Goal: Browse casually: Explore the website without a specific task or goal

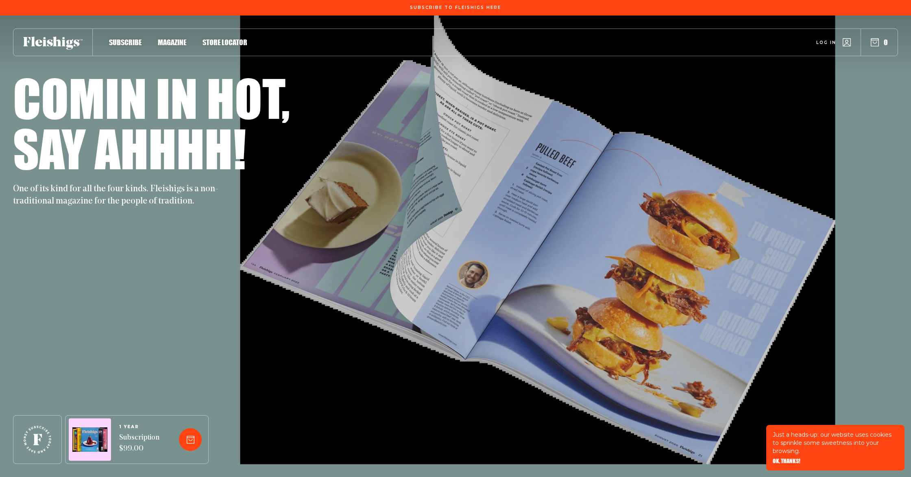
click at [606, 263] on div "Comin in hot, Say ahhhh! One of its kind for all the four kinds. Fleishigs is a…" at bounding box center [455, 245] width 885 height 461
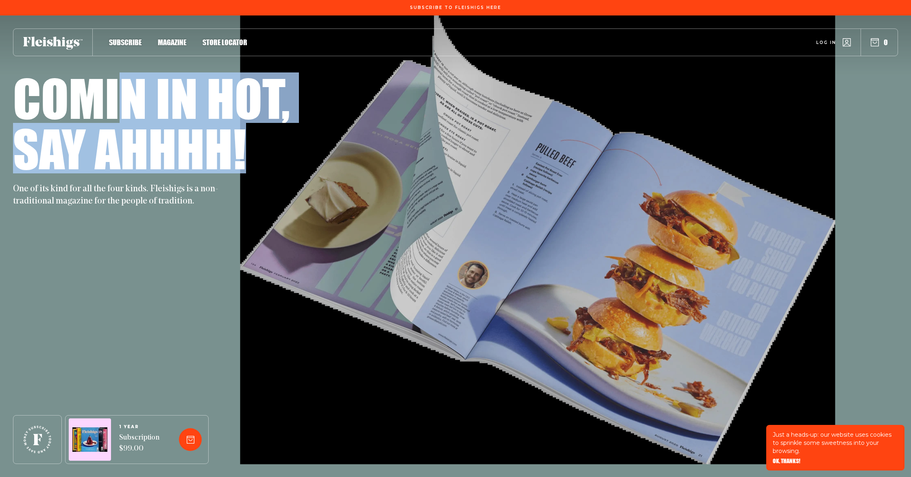
drag, startPoint x: 126, startPoint y: 108, endPoint x: 253, endPoint y: 151, distance: 134.0
click at [254, 150] on div "Comin in hot, Say ahhhh!" at bounding box center [455, 122] width 885 height 101
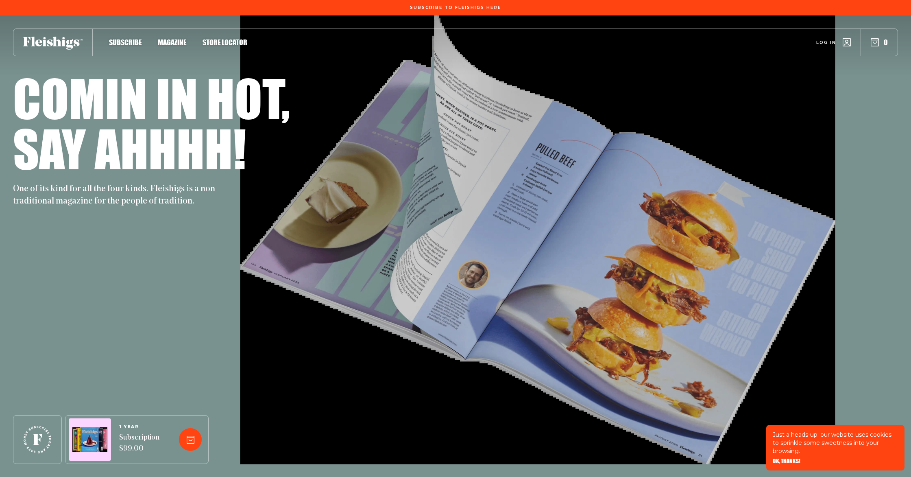
click at [253, 151] on div "Say ahhhh!" at bounding box center [455, 148] width 885 height 50
click at [301, 151] on div "Say ahhhh!" at bounding box center [455, 148] width 885 height 50
click at [36, 297] on use at bounding box center [38, 439] width 28 height 28
click at [796, 297] on span "OK, THANKS!" at bounding box center [787, 455] width 28 height 6
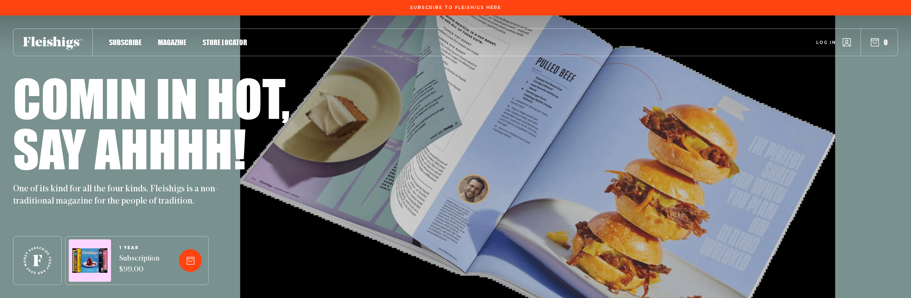
drag, startPoint x: 37, startPoint y: 256, endPoint x: 41, endPoint y: 253, distance: 4.6
click at [59, 251] on div at bounding box center [37, 260] width 49 height 49
drag, startPoint x: 41, startPoint y: 253, endPoint x: 37, endPoint y: 276, distance: 23.1
click at [37, 276] on div at bounding box center [37, 260] width 49 height 49
drag, startPoint x: 35, startPoint y: 273, endPoint x: 21, endPoint y: 292, distance: 23.8
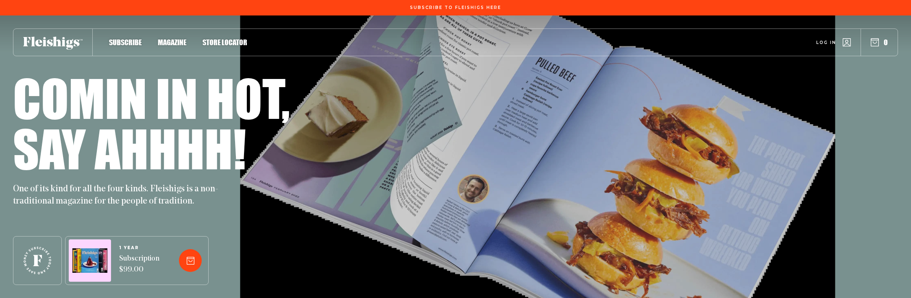
click at [26, 270] on icon at bounding box center [38, 260] width 28 height 28
drag, startPoint x: 39, startPoint y: 262, endPoint x: 148, endPoint y: 232, distance: 112.2
click at [29, 240] on div at bounding box center [37, 260] width 49 height 49
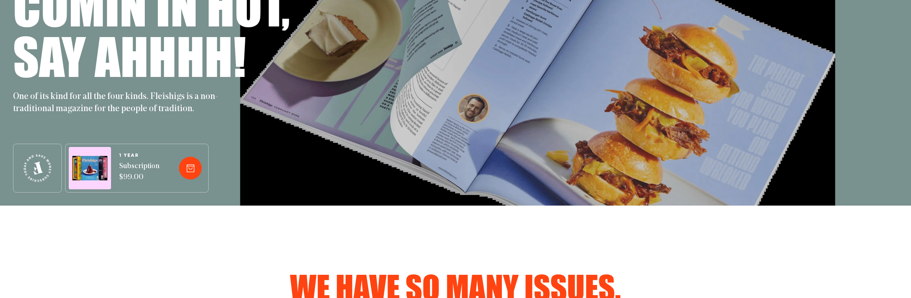
scroll to position [90, 0]
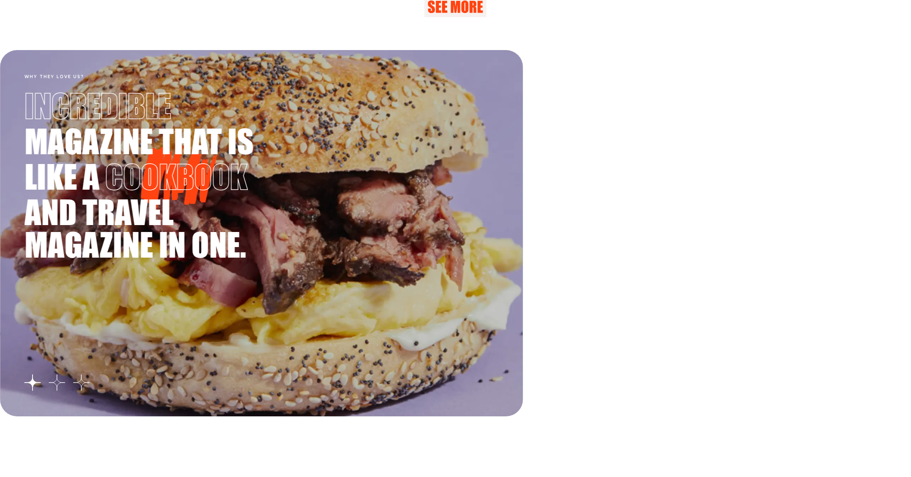
scroll to position [1463, 0]
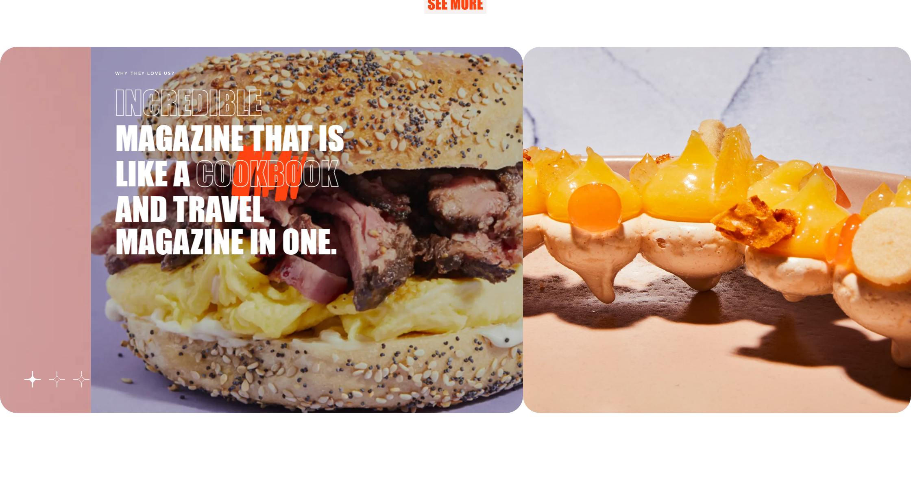
drag, startPoint x: 83, startPoint y: 100, endPoint x: 179, endPoint y: 148, distance: 107.3
click at [179, 148] on h3 "Incredible magazine that is like a cookbook and travel magazine in one." at bounding box center [237, 168] width 244 height 184
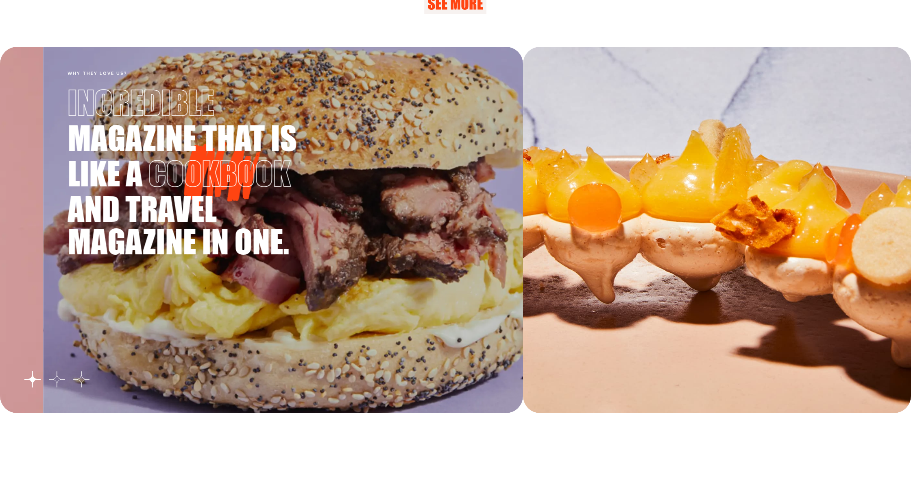
drag, startPoint x: 203, startPoint y: 151, endPoint x: 386, endPoint y: 181, distance: 184.7
click at [312, 179] on h3 "Incredible magazine that is like a cookbook and travel magazine in one." at bounding box center [190, 168] width 244 height 184
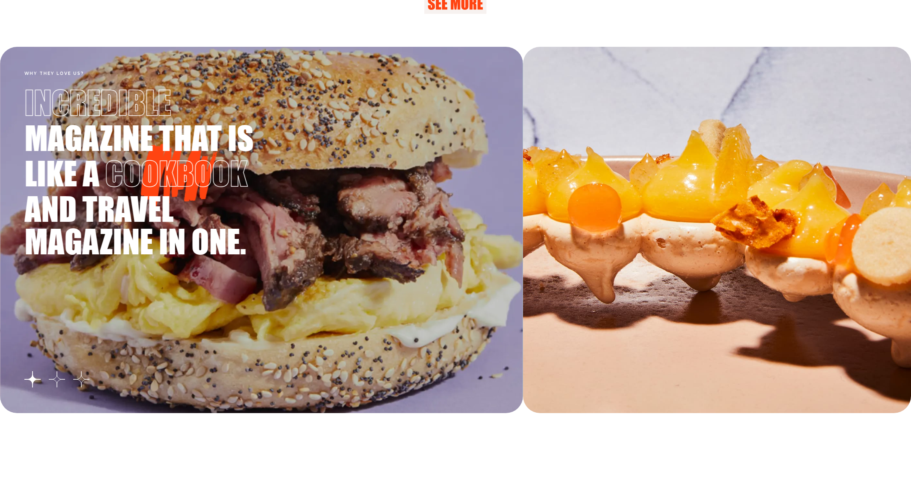
drag, startPoint x: 349, startPoint y: 186, endPoint x: 154, endPoint y: 164, distance: 196.1
click at [181, 169] on div "Why they love us? Incredible magazine that is like a cookbook and travel magazi…" at bounding box center [261, 230] width 523 height 366
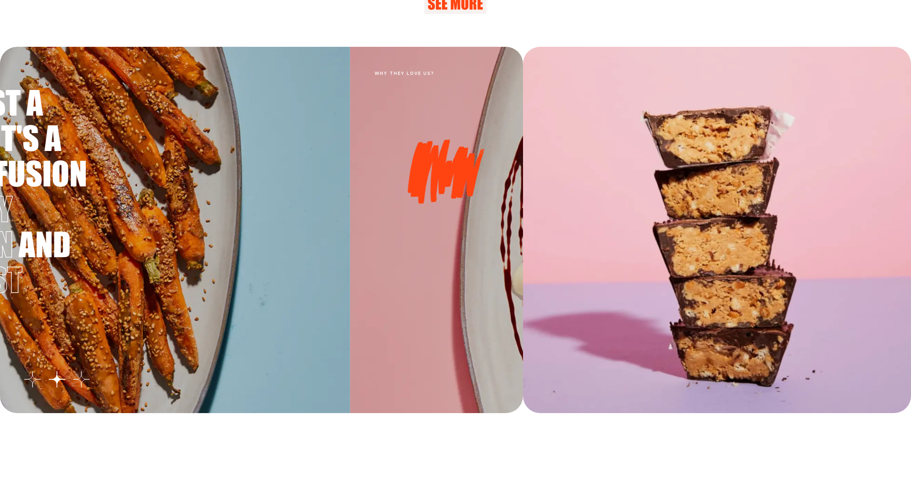
drag, startPoint x: 298, startPoint y: 184, endPoint x: 228, endPoint y: 176, distance: 70.0
click at [228, 176] on div "Why they love us? It's not just a magazine. It's a flavorful fusion of culinary…" at bounding box center [88, 230] width 523 height 366
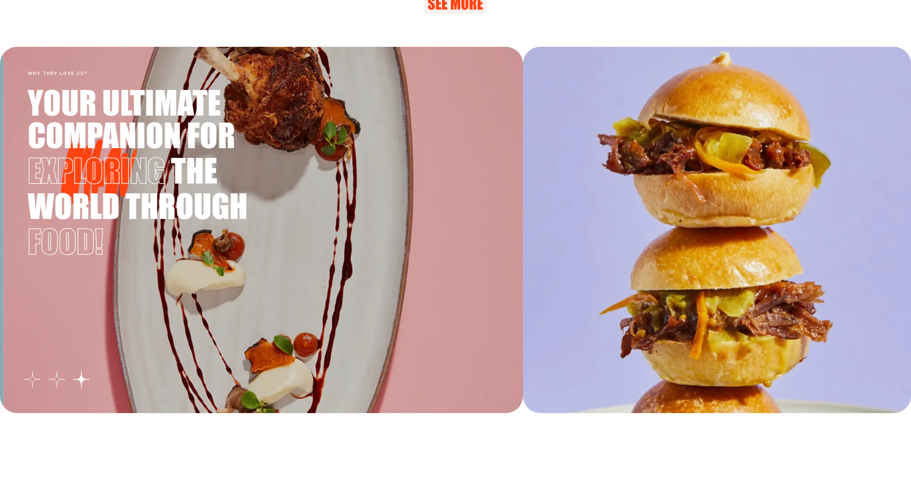
drag, startPoint x: 218, startPoint y: 177, endPoint x: 372, endPoint y: 183, distance: 153.5
click at [223, 183] on span "the" at bounding box center [197, 170] width 52 height 33
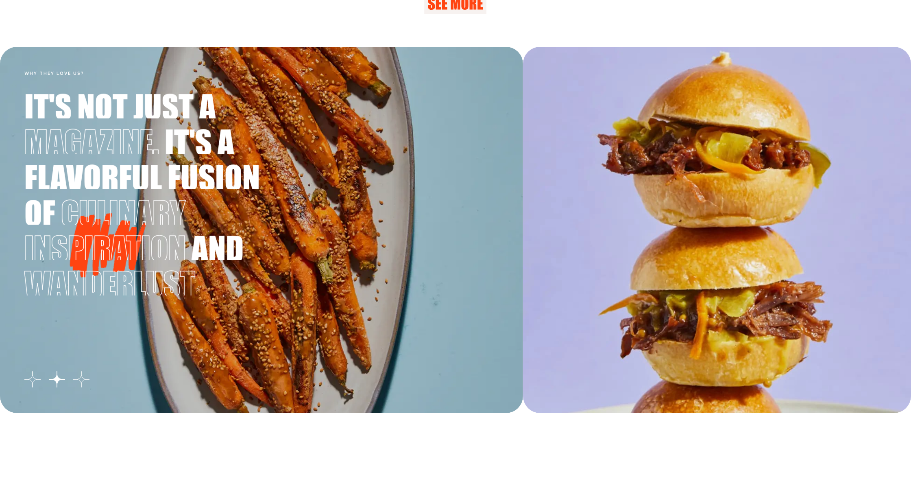
drag, startPoint x: 238, startPoint y: 180, endPoint x: 356, endPoint y: 182, distance: 117.6
click at [266, 182] on span "flavorful fusion" at bounding box center [144, 177] width 241 height 33
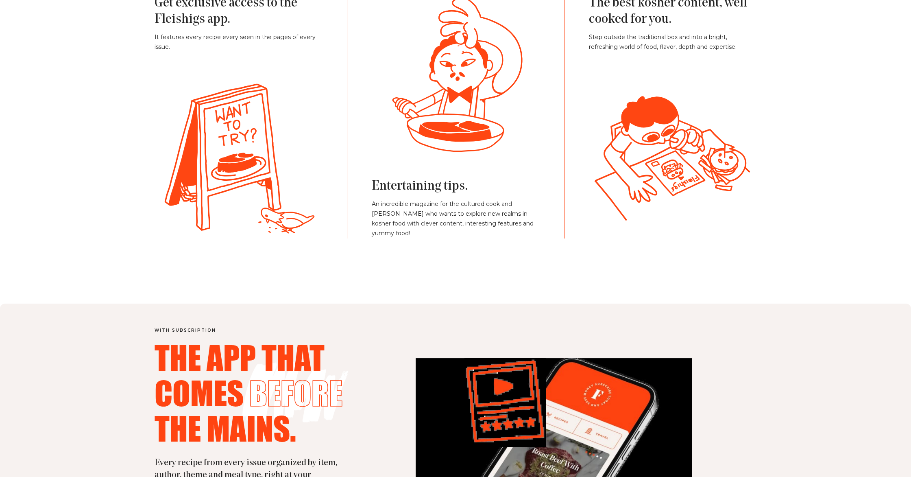
scroll to position [2026, 0]
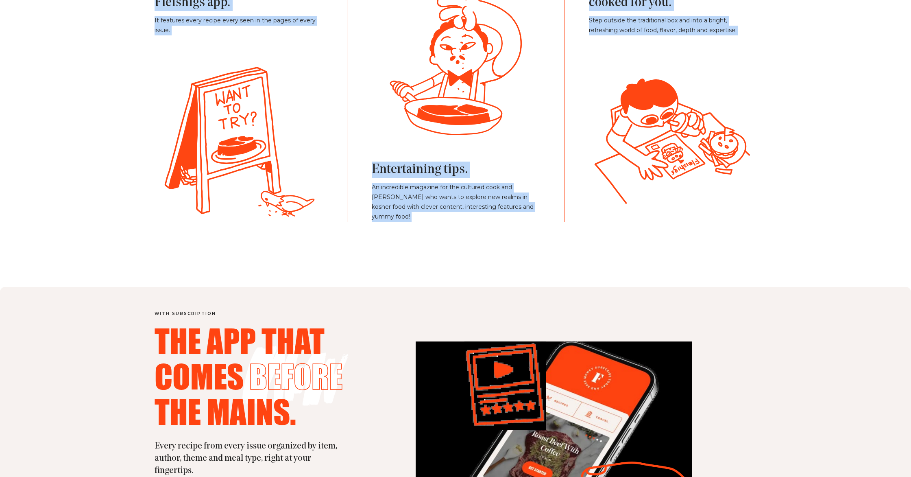
drag, startPoint x: 286, startPoint y: 180, endPoint x: 288, endPoint y: 217, distance: 36.7
click at [289, 222] on main "Subscribe To Fleishigs Here Subscribe Magazine Store locator Log in 0 Comin in …" at bounding box center [455, 443] width 911 height 4939
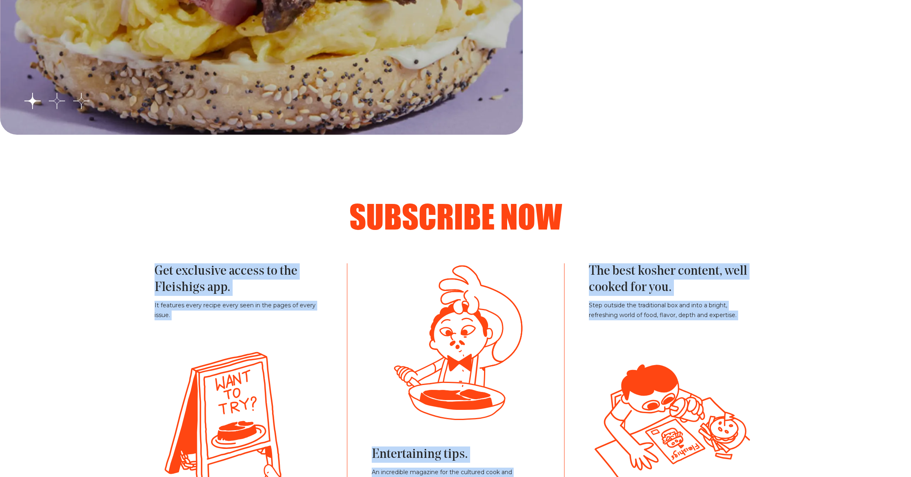
scroll to position [1830, 0]
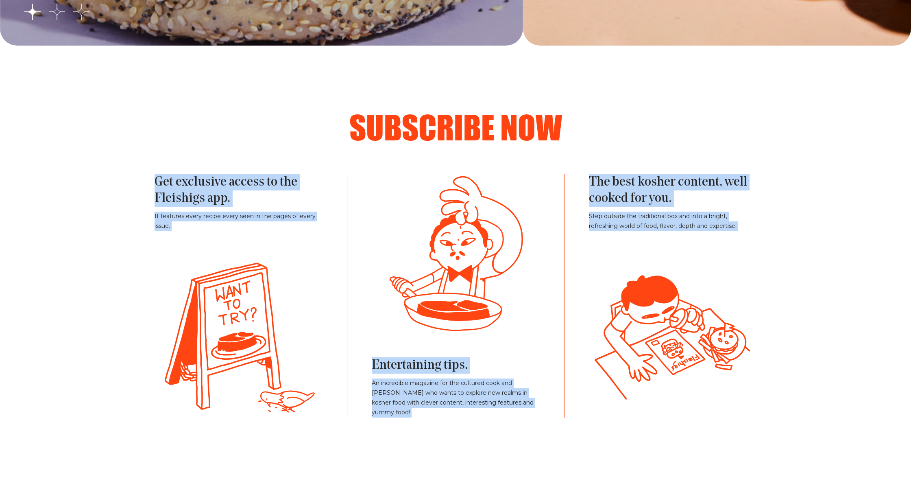
click at [754, 152] on div "Subscribe now Get exclusive access to the Fleishigs app. It features every reci…" at bounding box center [455, 264] width 651 height 307
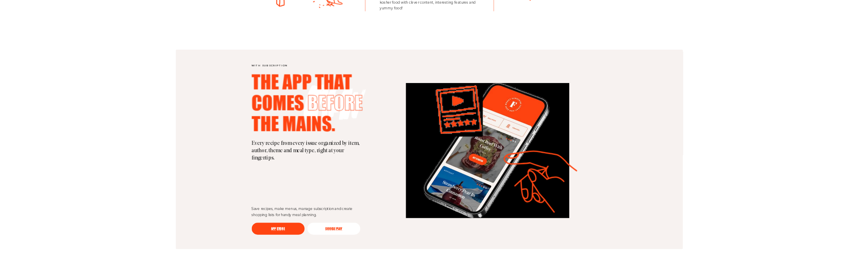
scroll to position [2009, 0]
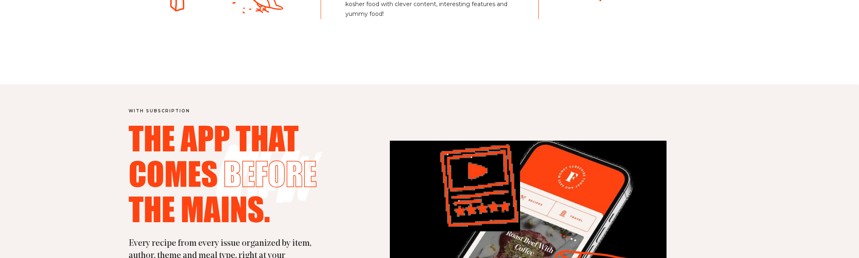
click at [696, 106] on div "with subscription The app that comes before the mains. Every recipe from every …" at bounding box center [429, 253] width 651 height 338
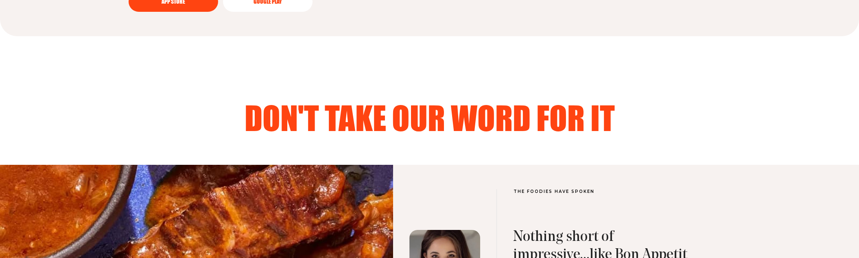
scroll to position [2392, 0]
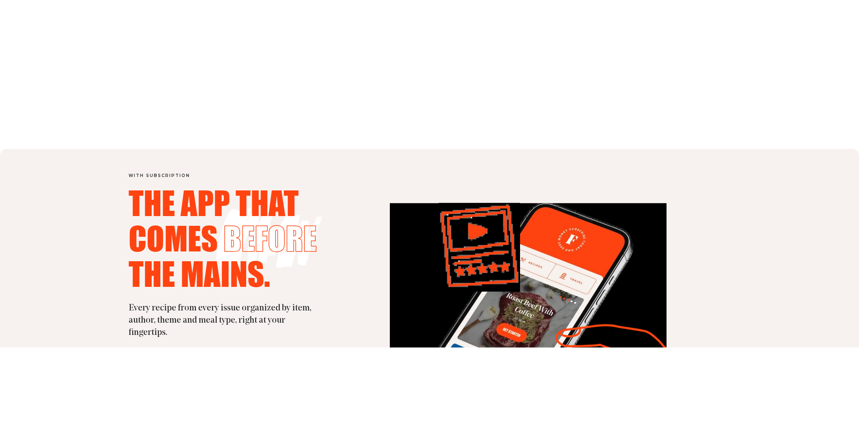
scroll to position [2213, 0]
